Goal: Task Accomplishment & Management: Manage account settings

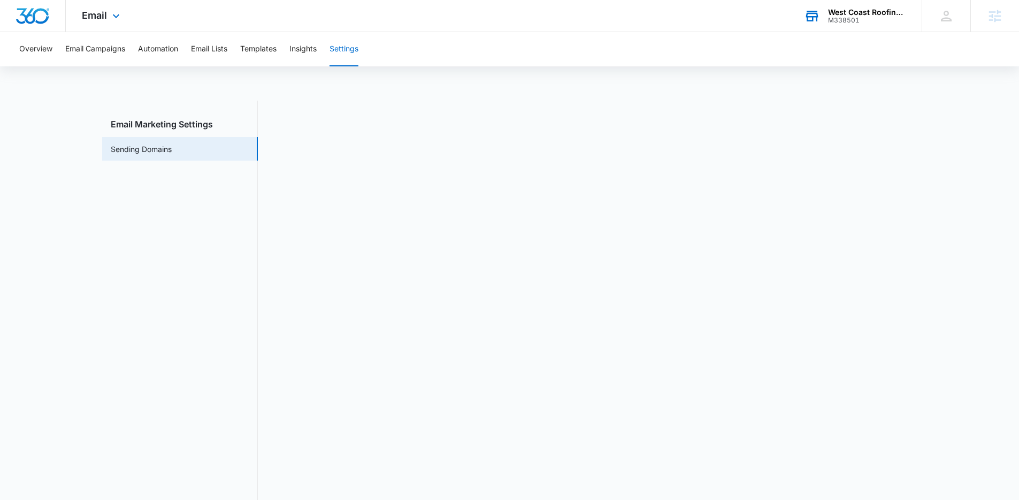
click at [865, 12] on div "West Coast Roofing, LLC" at bounding box center [867, 12] width 78 height 9
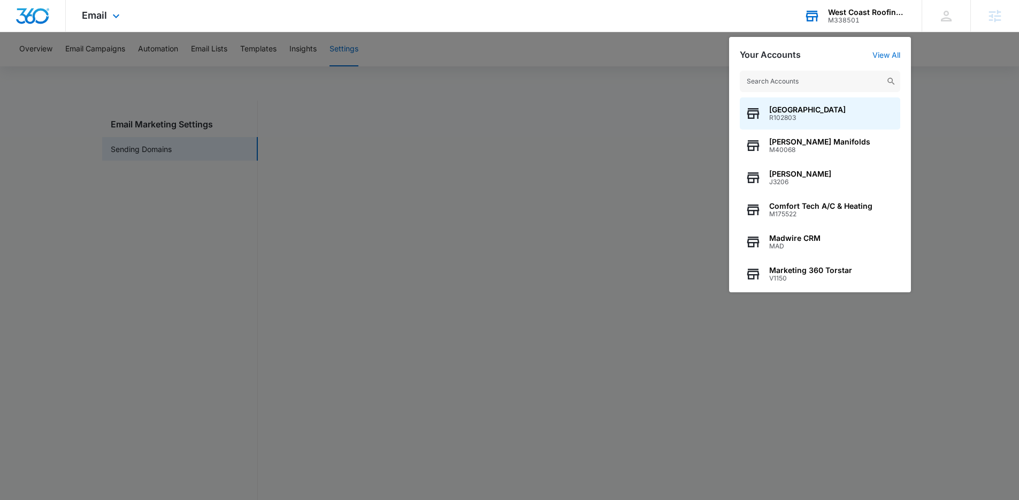
click at [771, 80] on input "text" at bounding box center [820, 81] width 160 height 21
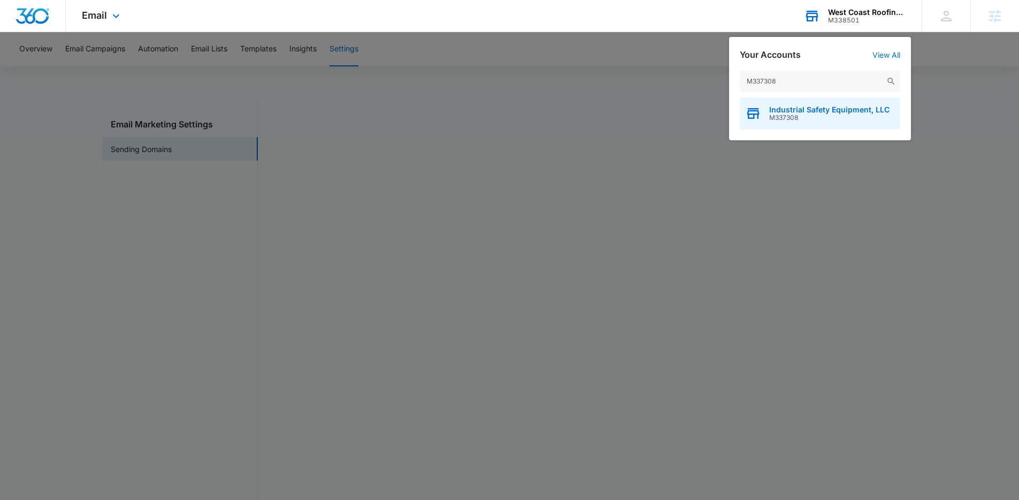
type input "M337308"
click at [810, 114] on span "M337308" at bounding box center [829, 117] width 120 height 7
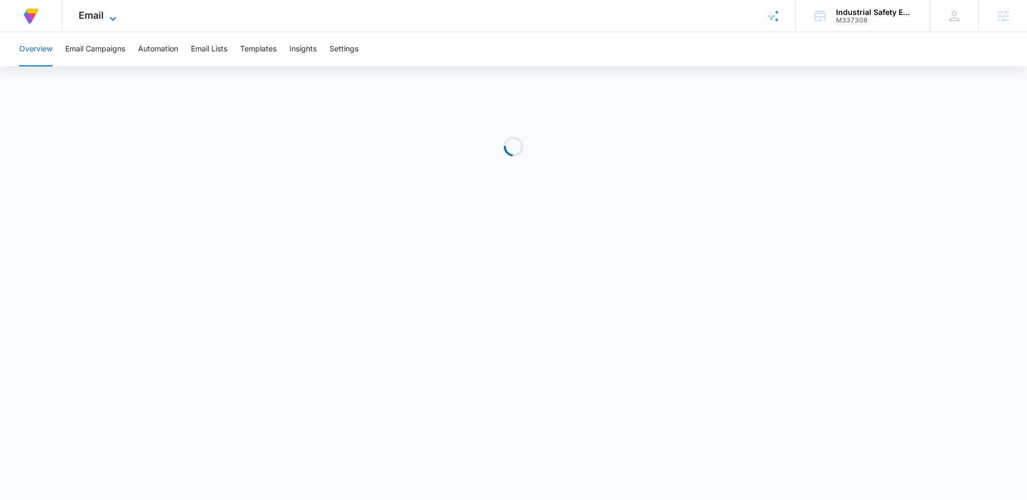
click at [113, 19] on icon at bounding box center [112, 18] width 13 height 13
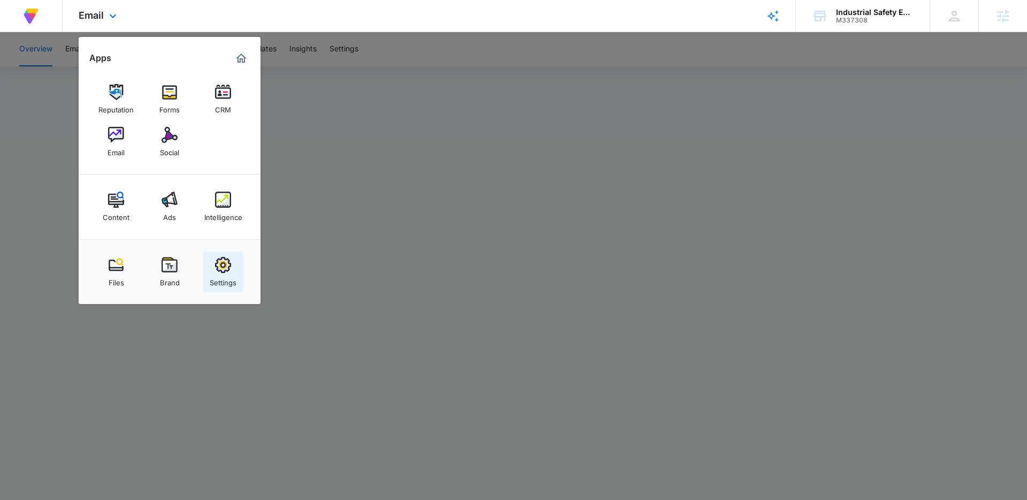
click at [221, 260] on img at bounding box center [223, 265] width 16 height 16
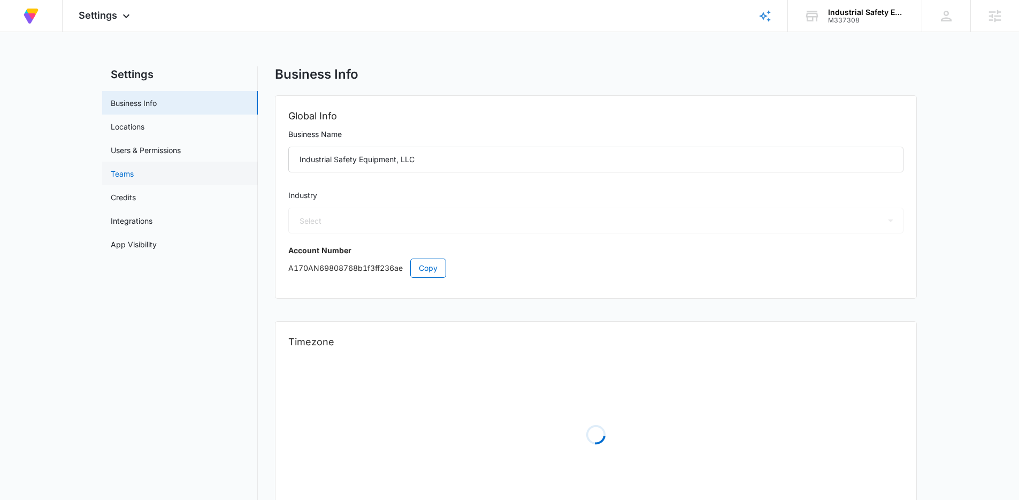
select select "45"
select select "US"
select select "America/Denver"
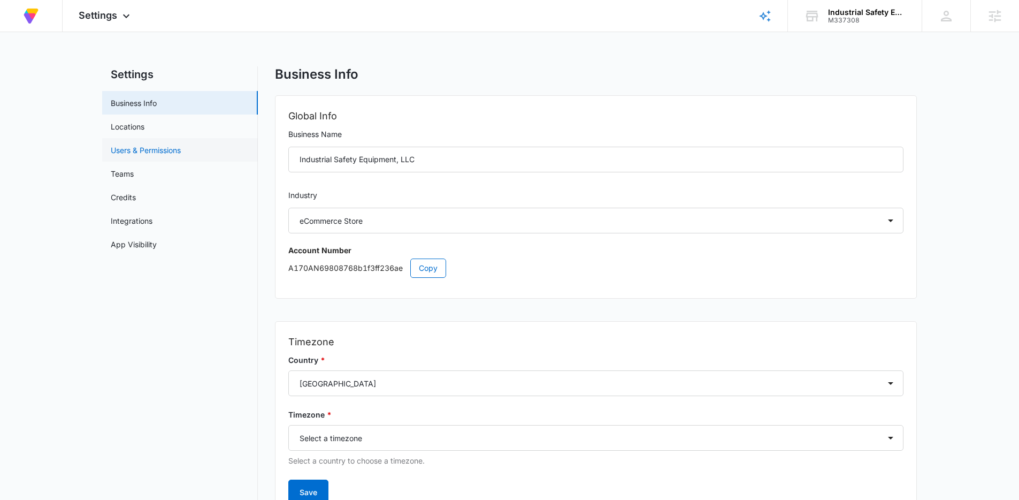
click at [134, 154] on link "Users & Permissions" at bounding box center [146, 149] width 70 height 11
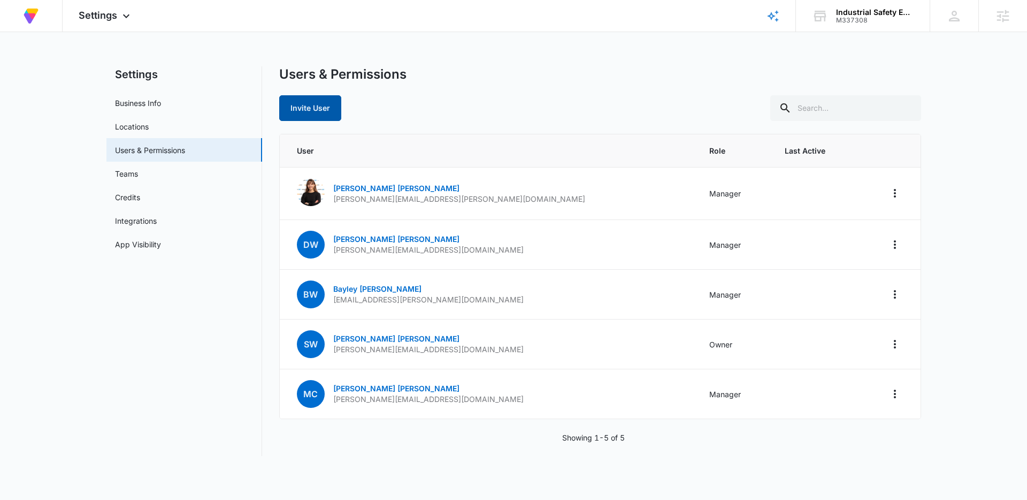
click at [309, 116] on button "Invite User" at bounding box center [310, 108] width 62 height 26
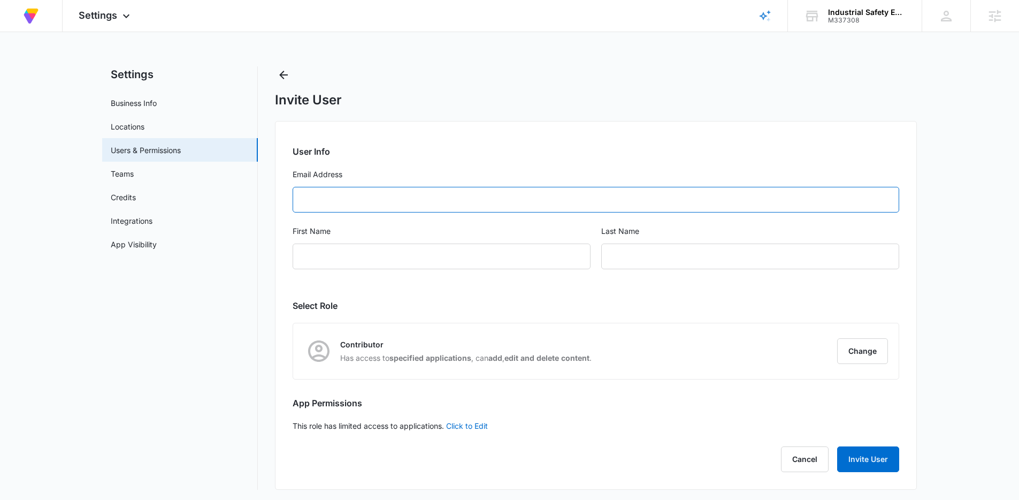
click at [355, 194] on input "Email Address" at bounding box center [596, 200] width 607 height 26
paste input "taylor.willard@madwire.com"
type input "taylor.willard@madwire.com"
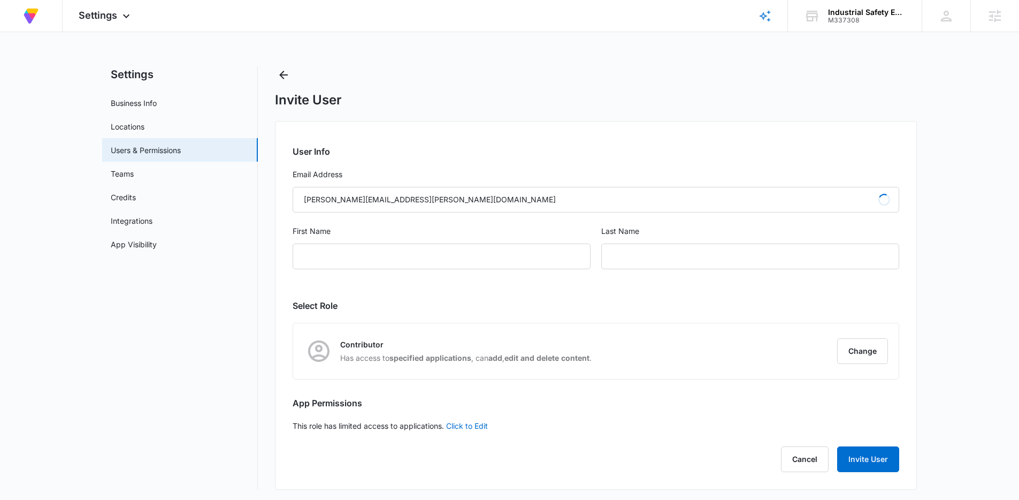
type input "taylor"
type input "willard"
click at [871, 351] on button "Change" at bounding box center [862, 351] width 51 height 26
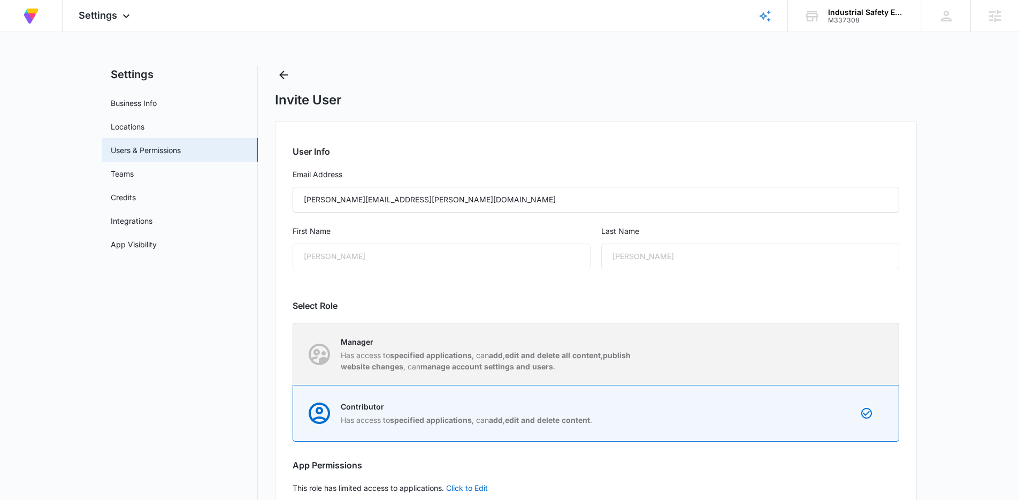
click at [479, 346] on p "Manager" at bounding box center [491, 341] width 301 height 11
click at [294, 354] on input "Manager Has access to specified applications , can add , edit and delete all co…" at bounding box center [293, 354] width 1 height 1
radio input "true"
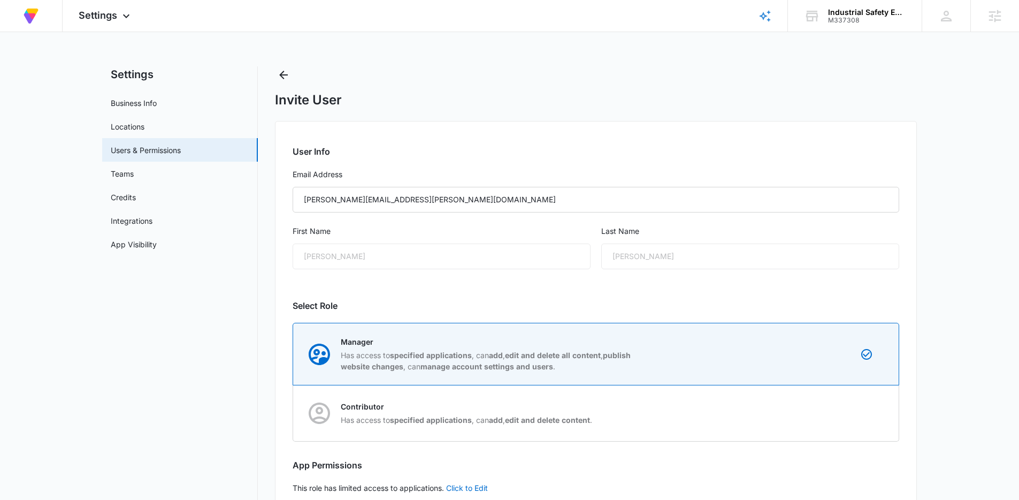
scroll to position [65, 0]
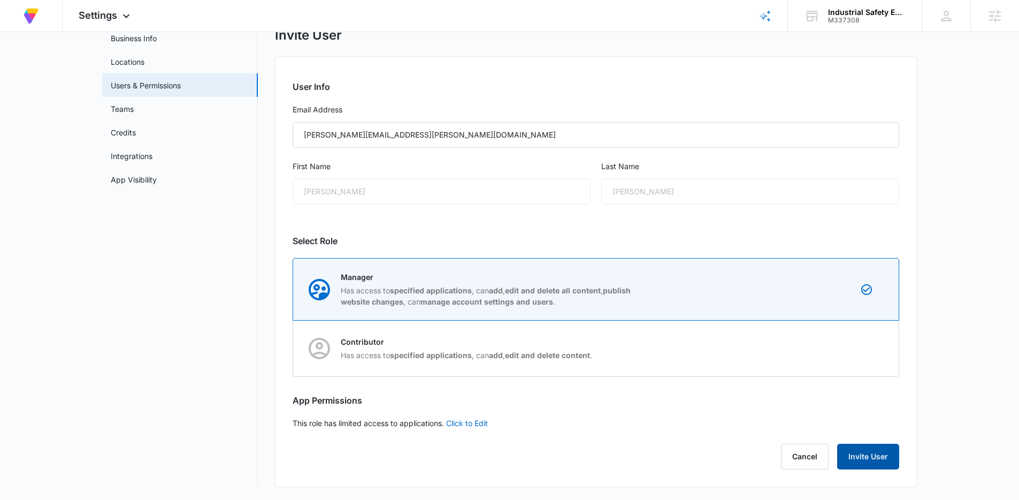
click at [871, 449] on button "Invite User" at bounding box center [868, 456] width 62 height 26
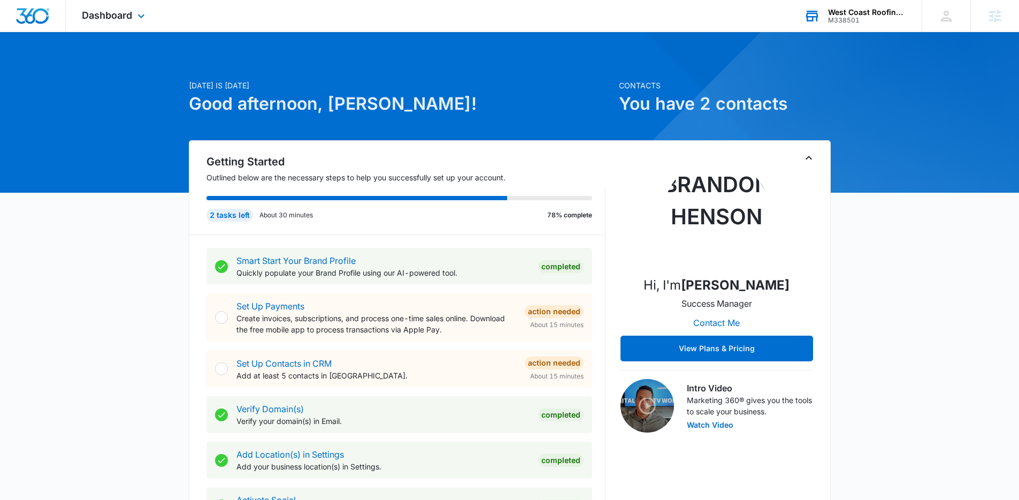
click at [849, 14] on div "West Coast Roofing, LLC" at bounding box center [867, 12] width 78 height 9
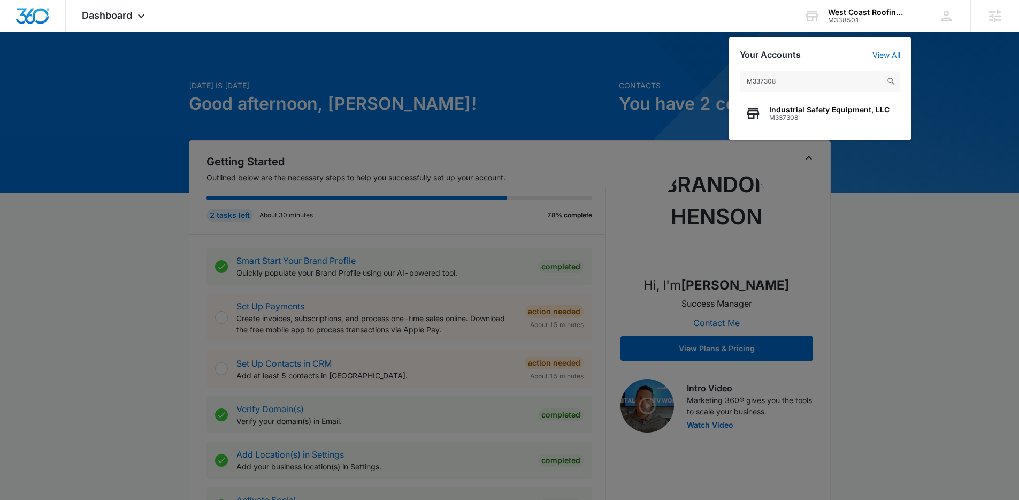
type input "M337308"
click at [785, 111] on span "Industrial Safety Equipment, LLC" at bounding box center [829, 109] width 120 height 9
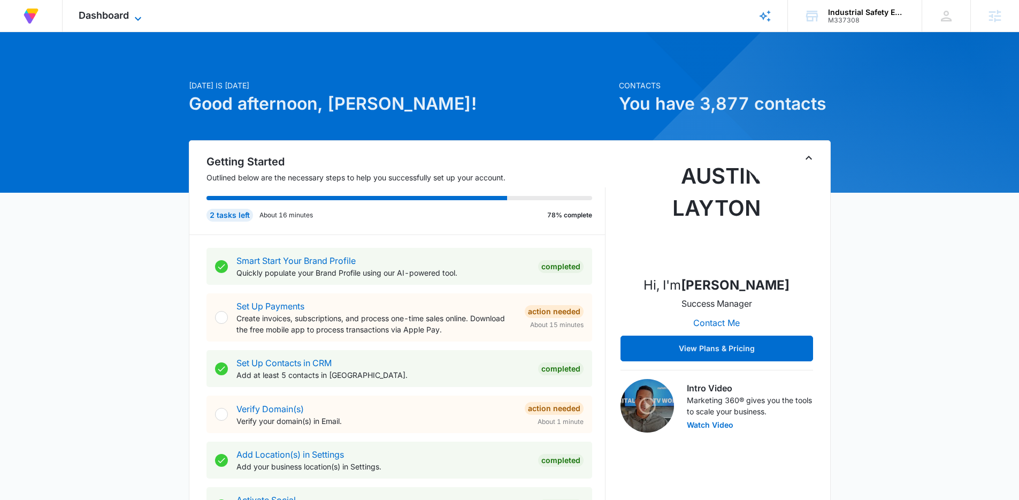
click at [135, 16] on icon at bounding box center [138, 18] width 13 height 13
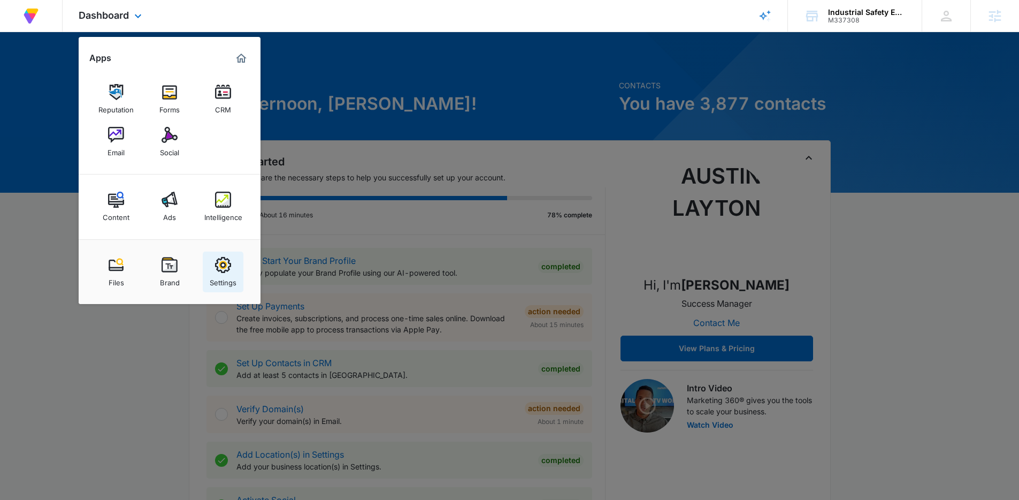
click at [219, 270] on img at bounding box center [223, 265] width 16 height 16
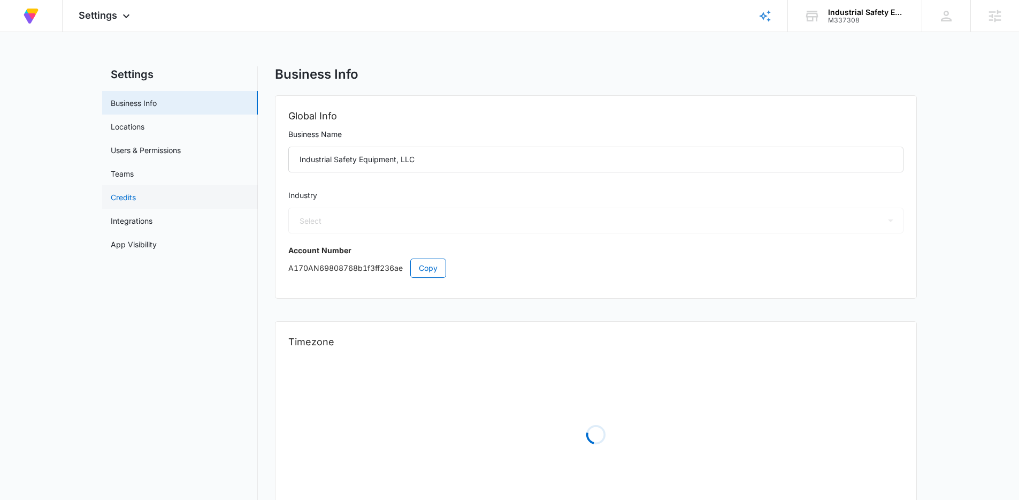
select select "45"
select select "US"
select select "America/Denver"
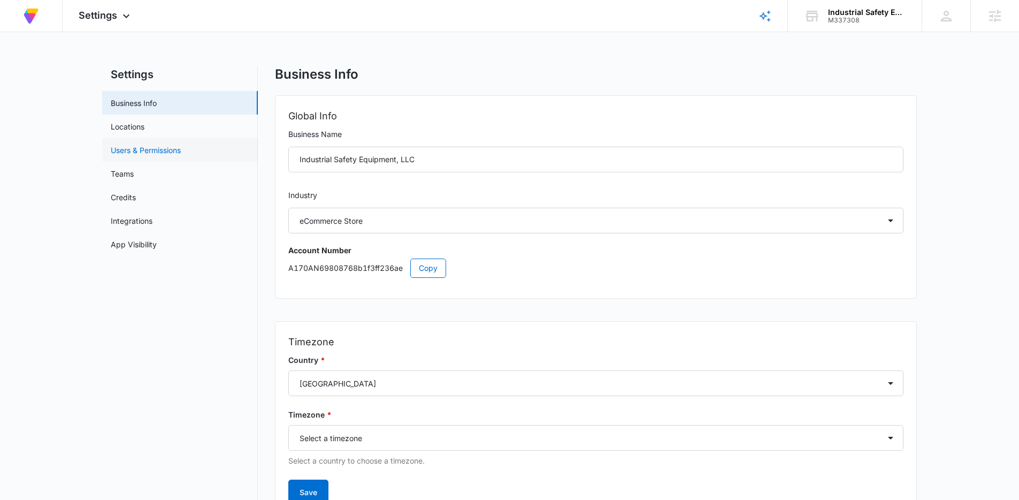
click at [147, 148] on link "Users & Permissions" at bounding box center [146, 149] width 70 height 11
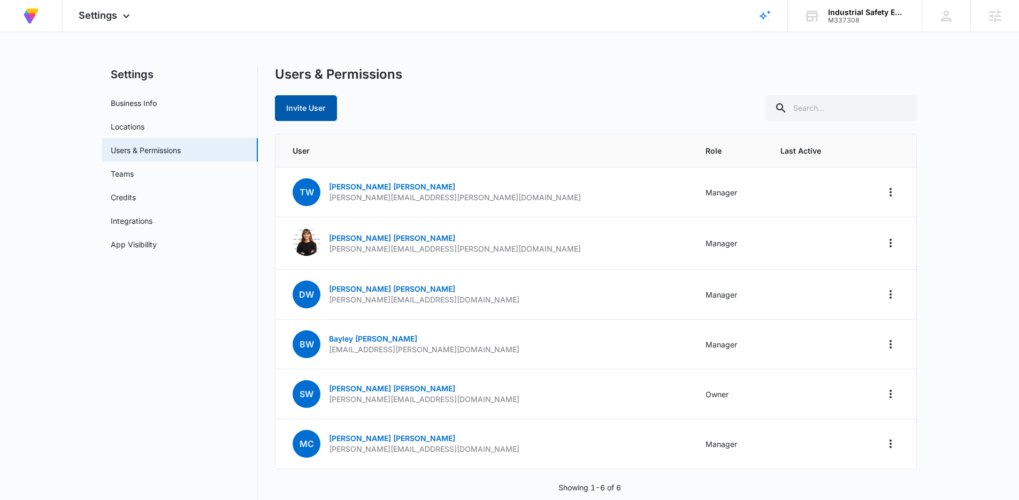
click at [311, 108] on button "Invite User" at bounding box center [306, 108] width 62 height 26
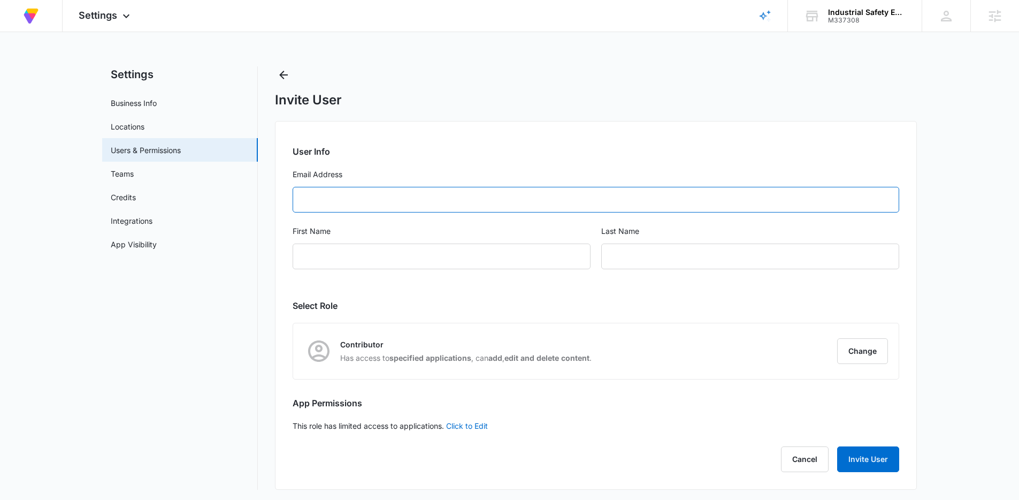
click at [370, 196] on input "Email Address" at bounding box center [596, 200] width 607 height 26
paste input "taylor.duryea@madwire.com"
type input "taylor.duryea@madwire.com"
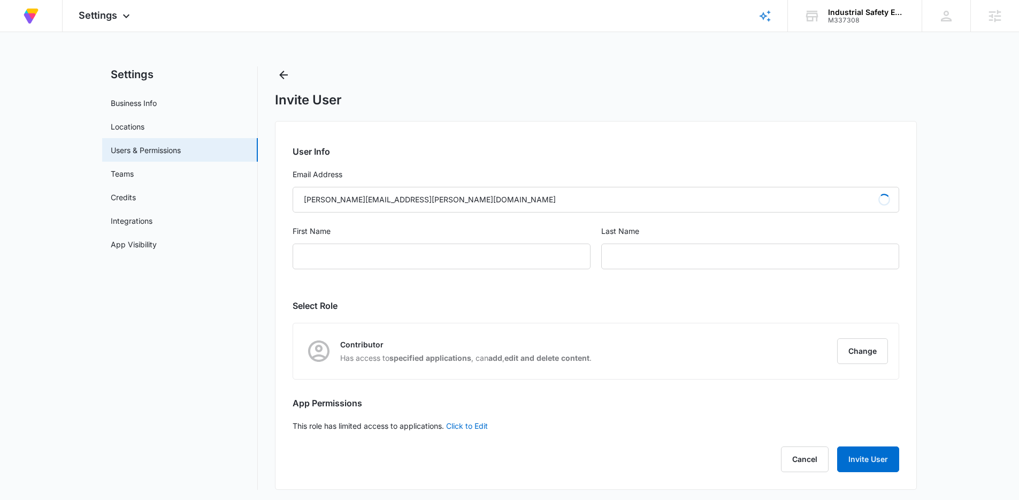
type input "Taylor"
type input "Duryea WIllard"
click at [860, 358] on button "Change" at bounding box center [862, 351] width 51 height 26
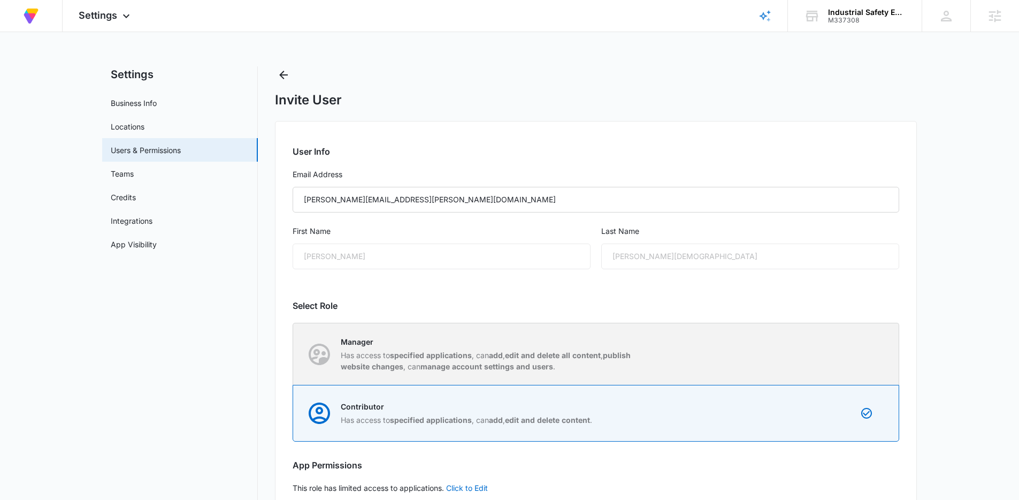
click at [591, 344] on p "Manager" at bounding box center [491, 341] width 301 height 11
click at [294, 354] on input "Manager Has access to specified applications , can add , edit and delete all co…" at bounding box center [293, 354] width 1 height 1
radio input "true"
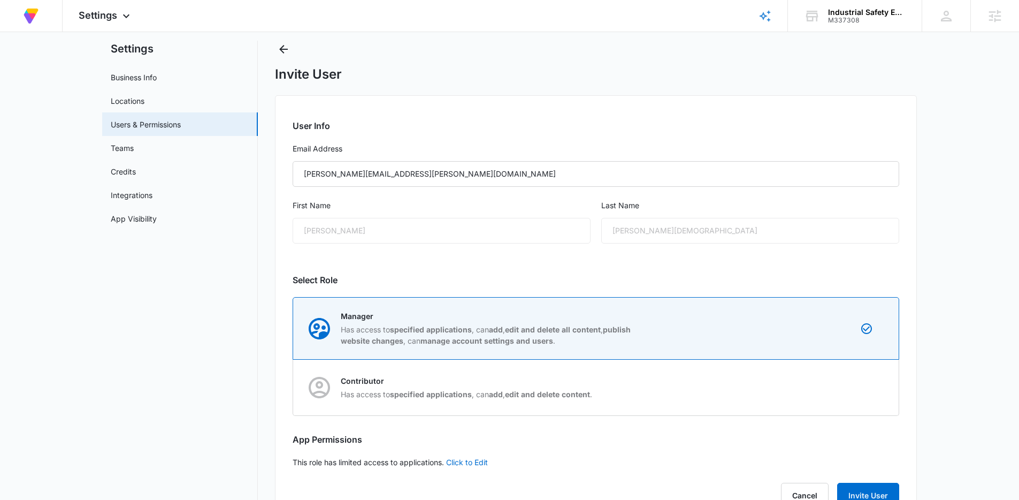
scroll to position [65, 0]
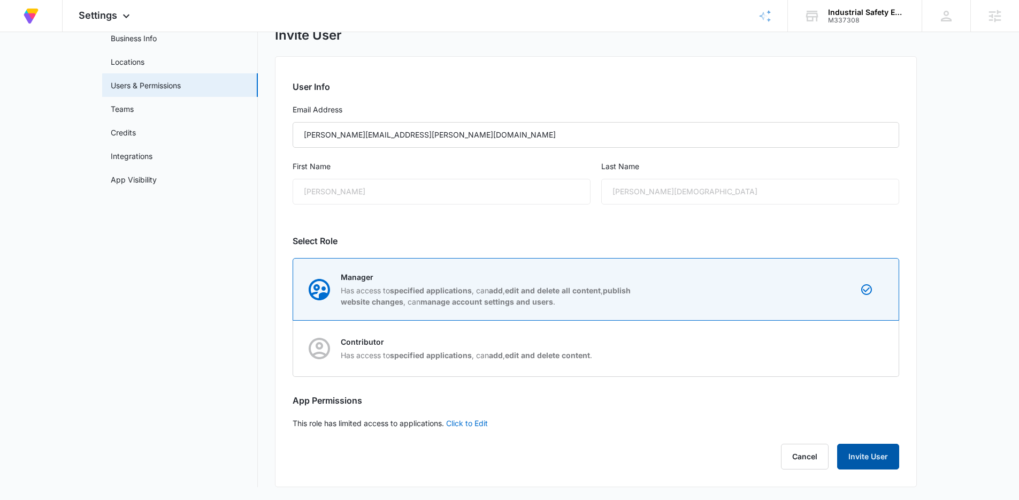
click at [868, 461] on button "Invite User" at bounding box center [868, 456] width 62 height 26
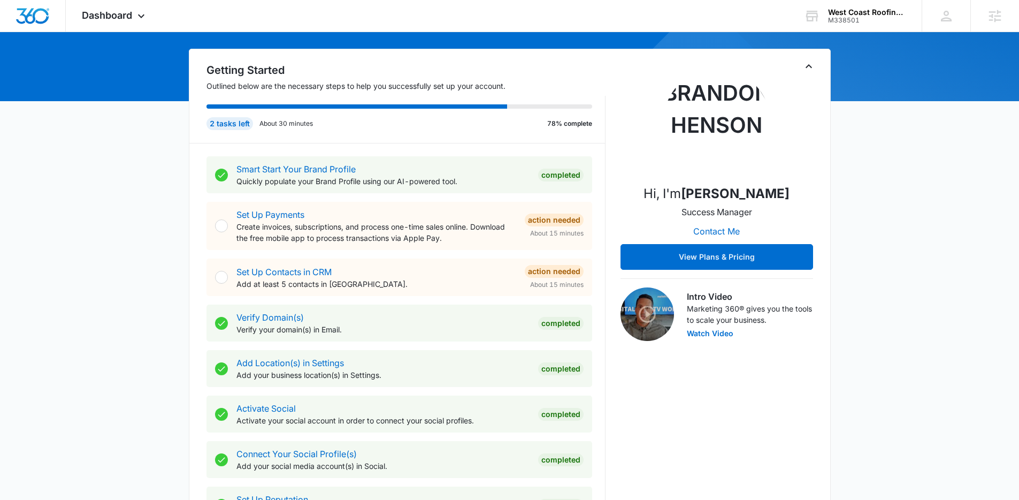
scroll to position [451, 0]
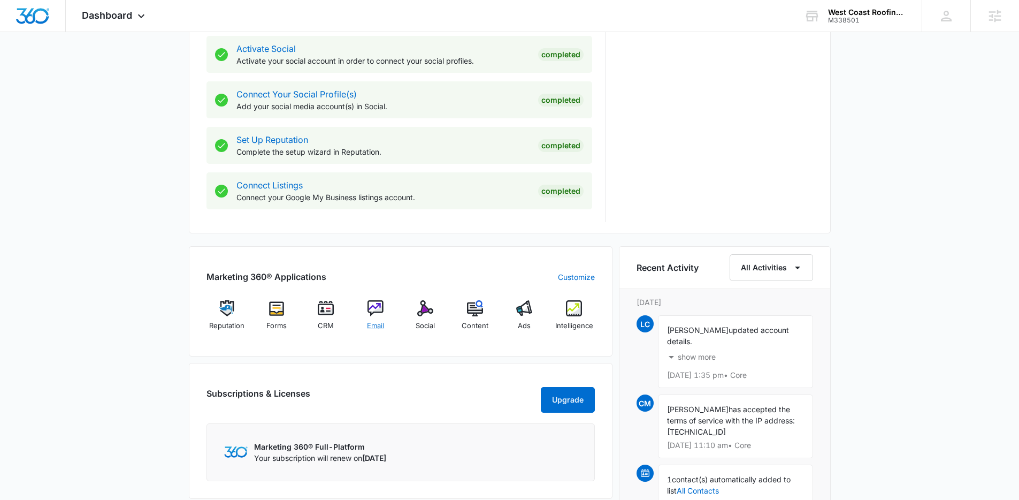
click at [376, 312] on img at bounding box center [375, 308] width 16 height 16
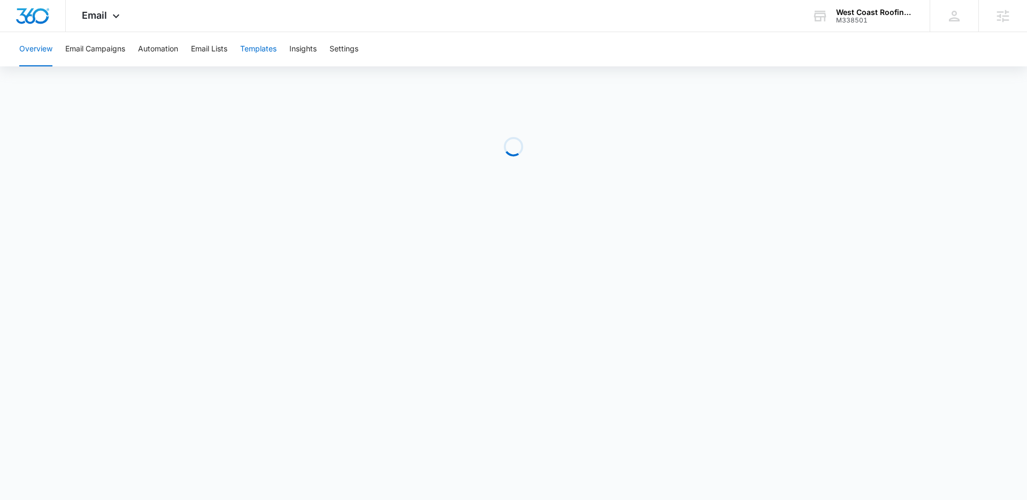
click at [266, 51] on button "Templates" at bounding box center [258, 49] width 36 height 34
click at [508, 488] on body "Email Apps Reputation Forms CRM Email Social Content Ads Intelligence Files Bra…" at bounding box center [513, 250] width 1027 height 500
click at [118, 17] on icon at bounding box center [116, 19] width 6 height 4
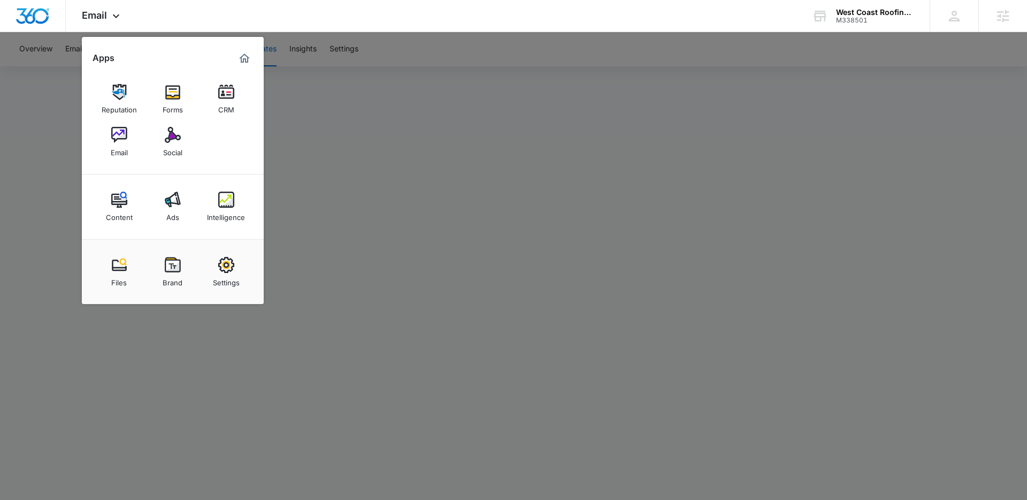
click at [319, 247] on div at bounding box center [513, 250] width 1027 height 500
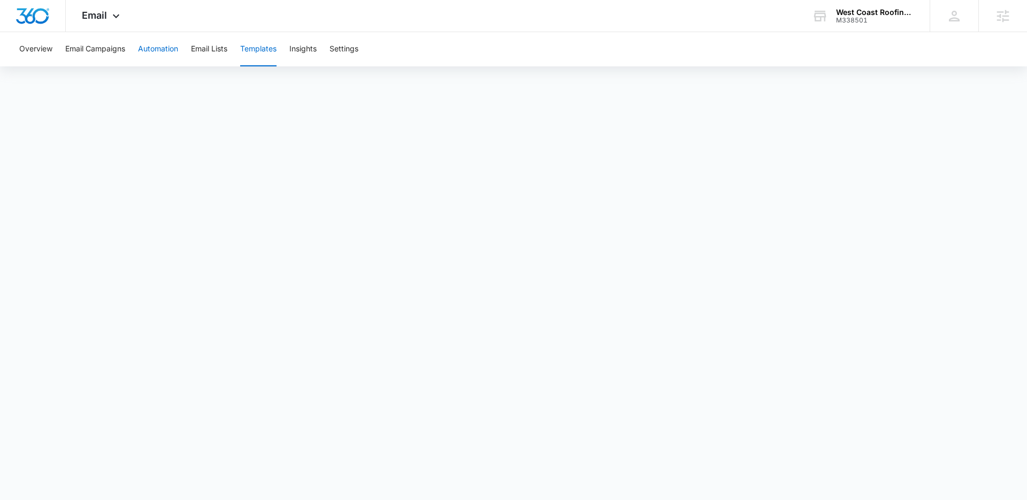
click at [152, 52] on button "Automation" at bounding box center [158, 49] width 40 height 34
click at [114, 20] on icon at bounding box center [116, 18] width 13 height 13
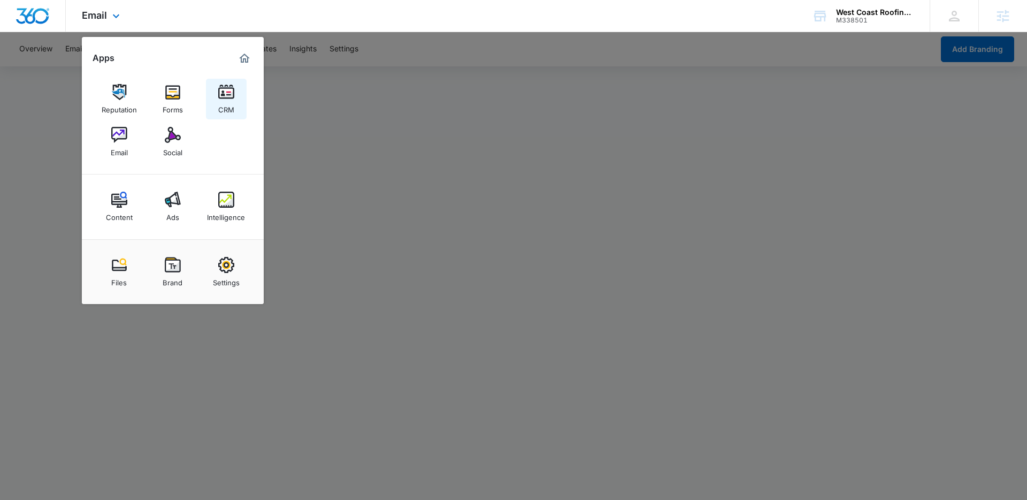
click at [222, 97] on img at bounding box center [226, 92] width 16 height 16
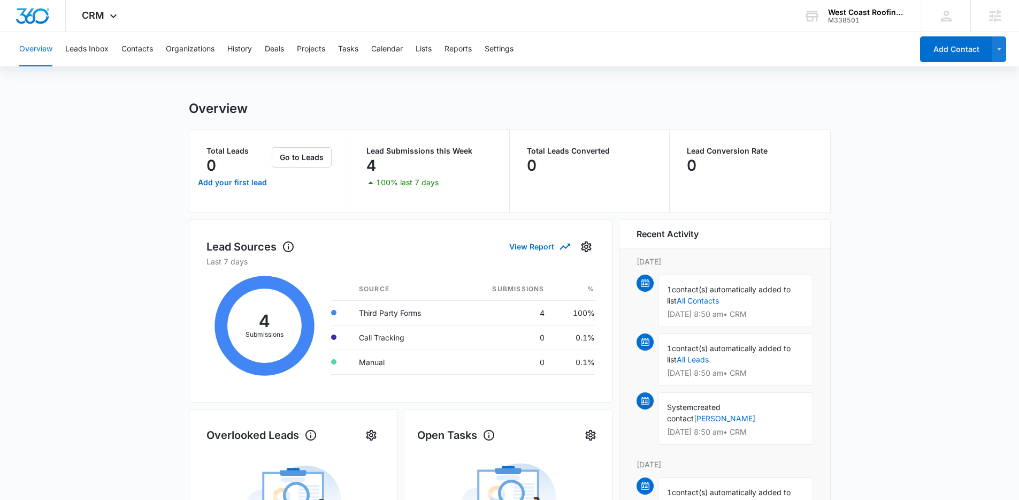
click at [867, 164] on main "Overview Total Leads 0 Add your first lead Go to Leads Lead Submissions this We…" at bounding box center [509, 488] width 1019 height 775
click at [419, 51] on button "Lists" at bounding box center [424, 49] width 16 height 34
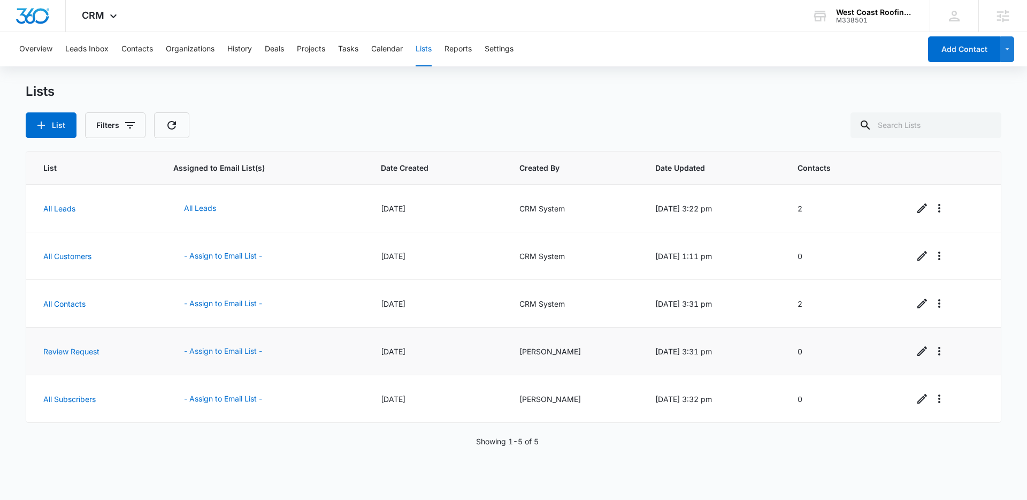
click at [233, 352] on button "- Assign to Email List -" at bounding box center [222, 351] width 99 height 26
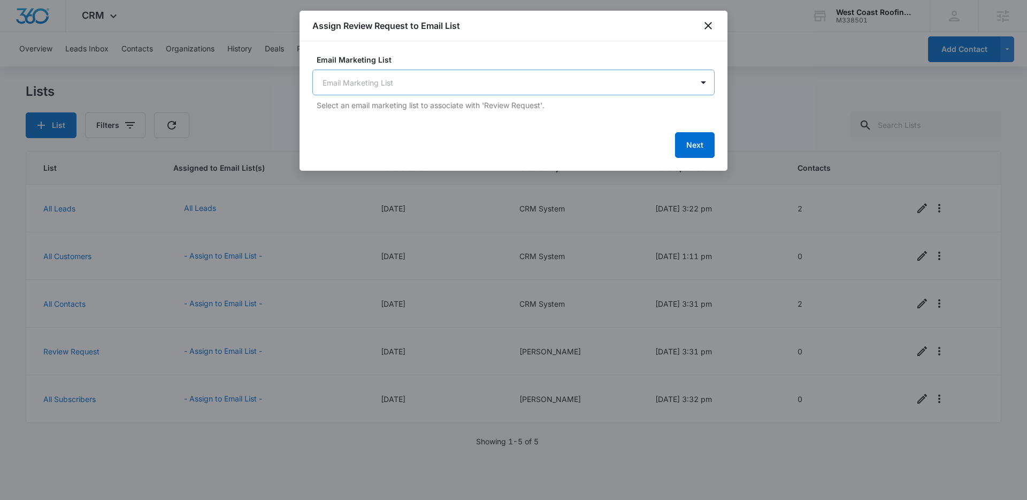
click at [526, 80] on body "CRM Apps Reputation Forms CRM Email Social Content Ads Intelligence Files Brand…" at bounding box center [513, 250] width 1027 height 500
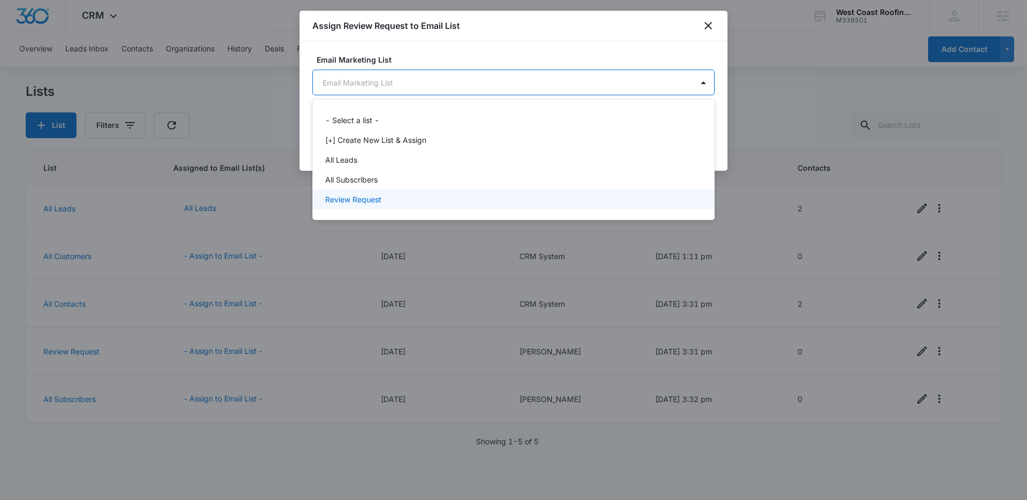
click at [427, 199] on div "Review Request" at bounding box center [512, 199] width 374 height 11
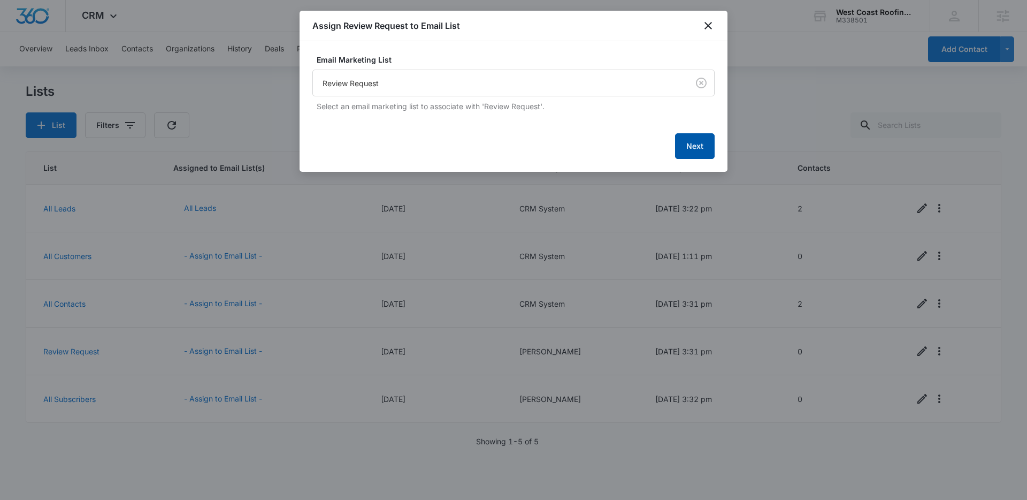
click at [704, 149] on button "Next" at bounding box center [695, 146] width 40 height 26
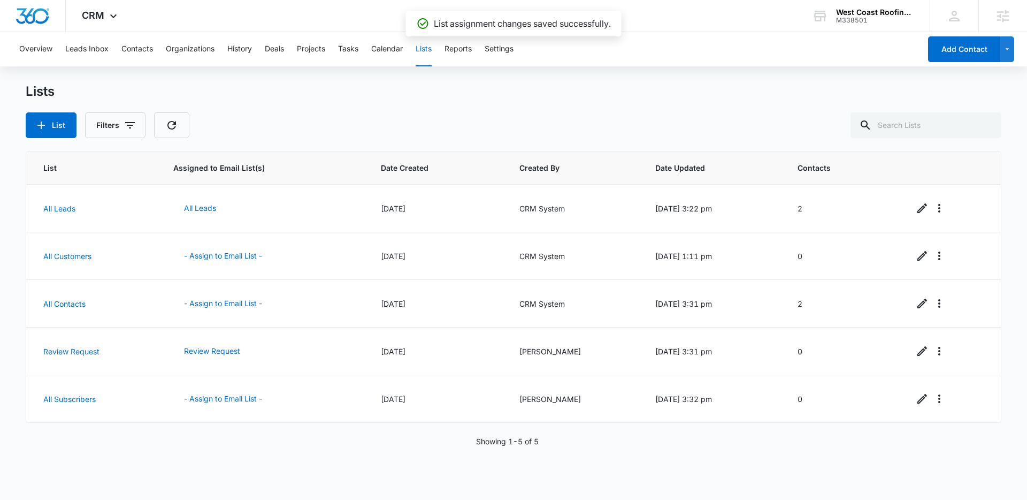
click at [337, 96] on div "Lists" at bounding box center [514, 91] width 976 height 16
click at [95, 50] on button "Leads Inbox" at bounding box center [86, 49] width 43 height 34
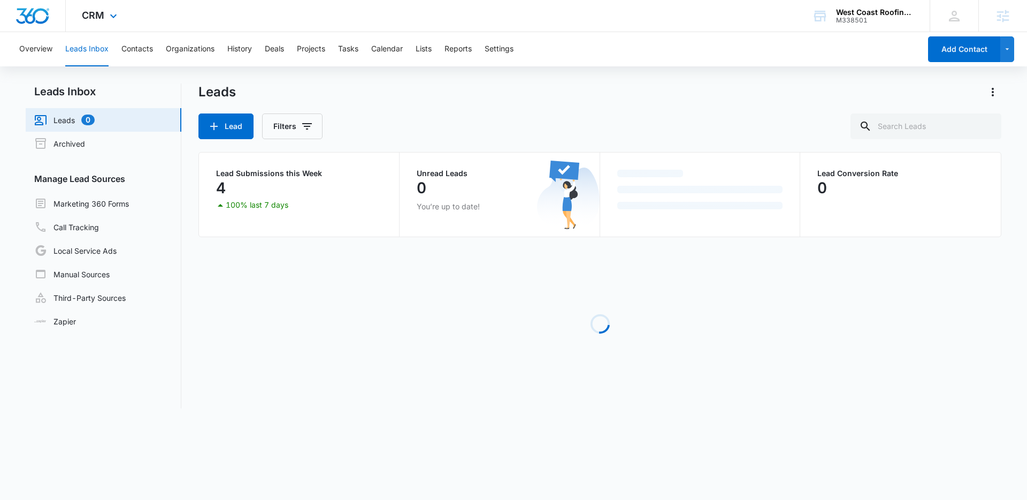
click at [24, 19] on img "Dashboard" at bounding box center [33, 16] width 34 height 16
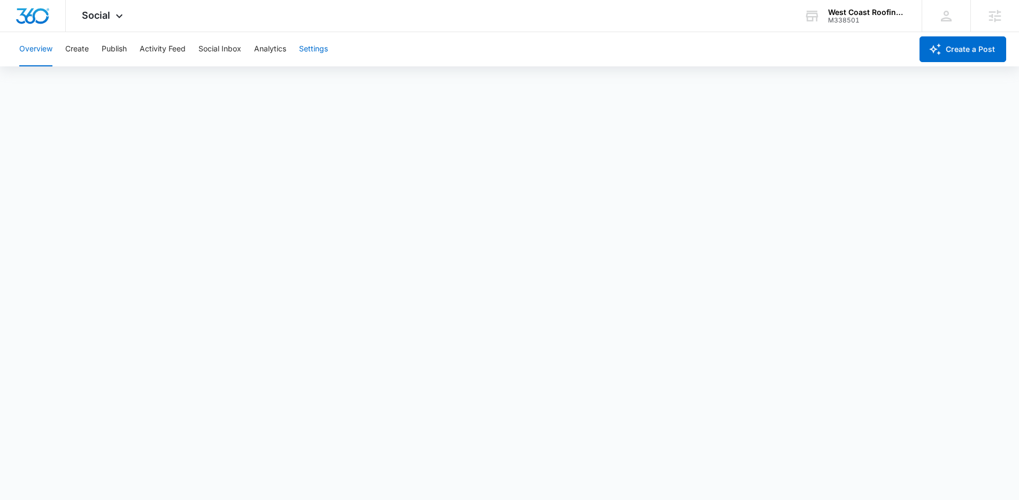
click at [306, 49] on button "Settings" at bounding box center [313, 49] width 29 height 34
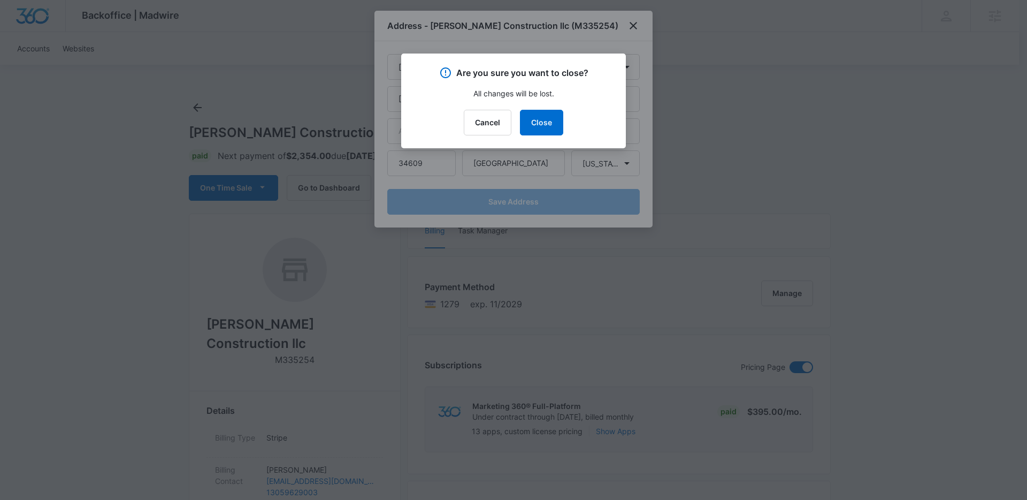
select select "US"
select select "FL"
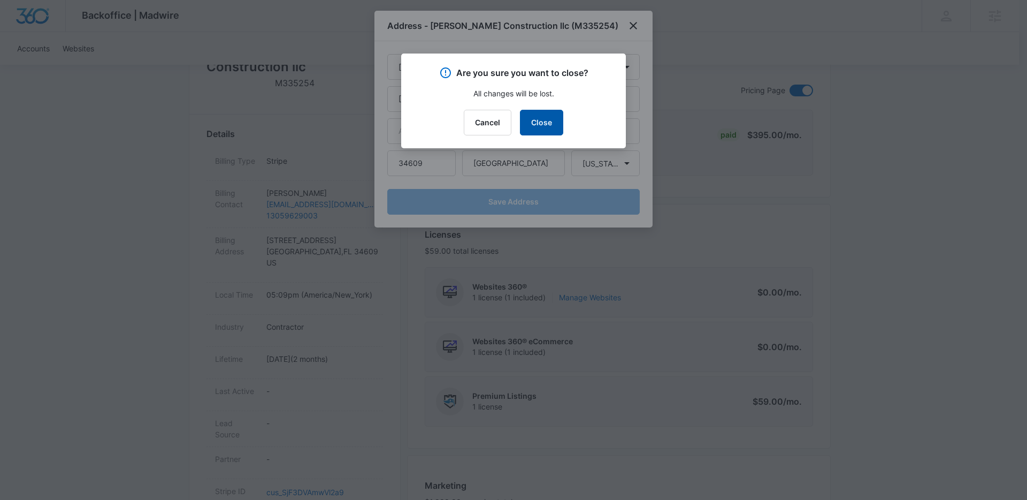
click at [529, 119] on button "Close" at bounding box center [541, 123] width 43 height 26
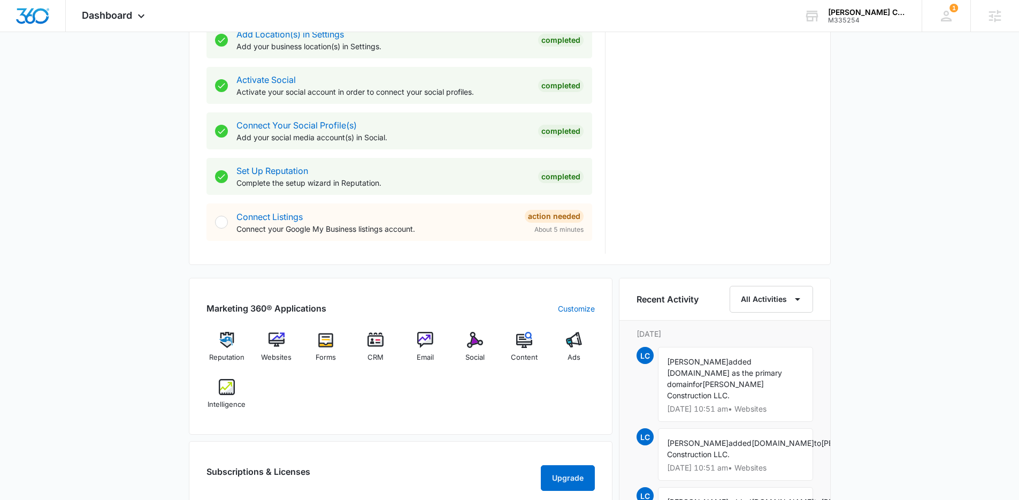
scroll to position [424, 0]
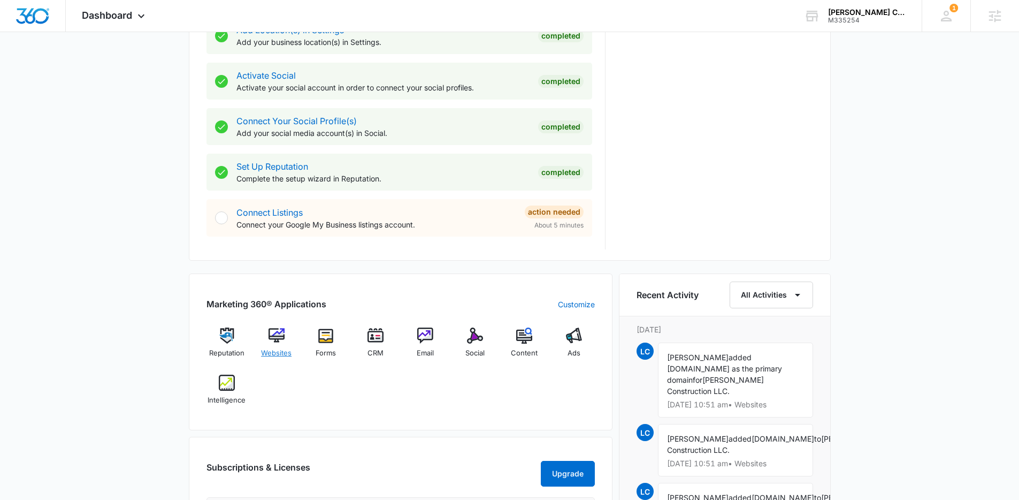
click at [277, 351] on span "Websites" at bounding box center [276, 353] width 30 height 11
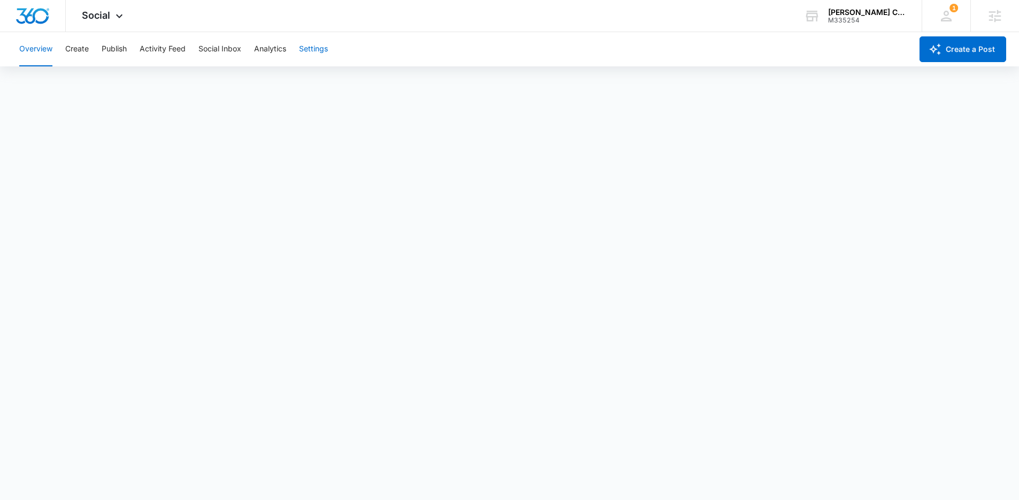
click at [320, 49] on button "Settings" at bounding box center [313, 49] width 29 height 34
click at [256, 48] on button "Templates" at bounding box center [258, 49] width 36 height 34
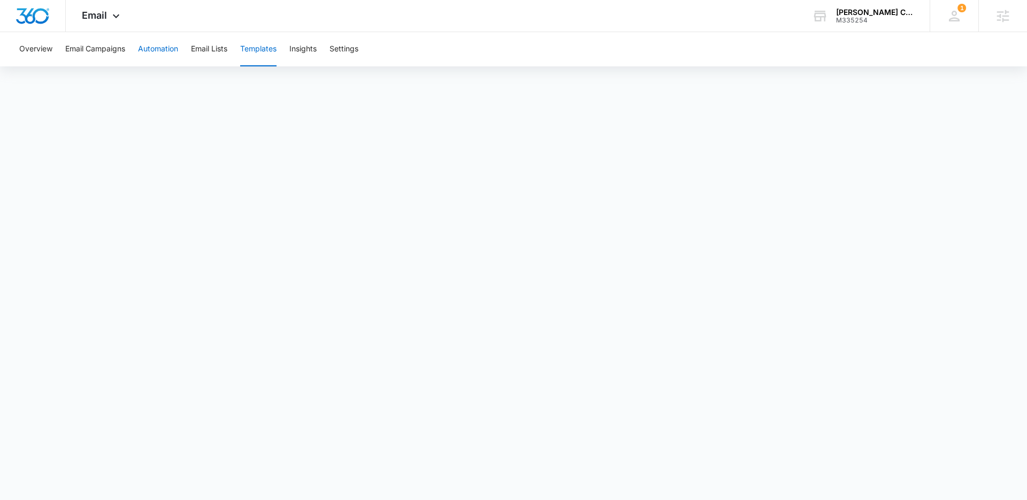
click at [152, 45] on button "Automation" at bounding box center [158, 49] width 40 height 34
